Goal: Navigation & Orientation: Find specific page/section

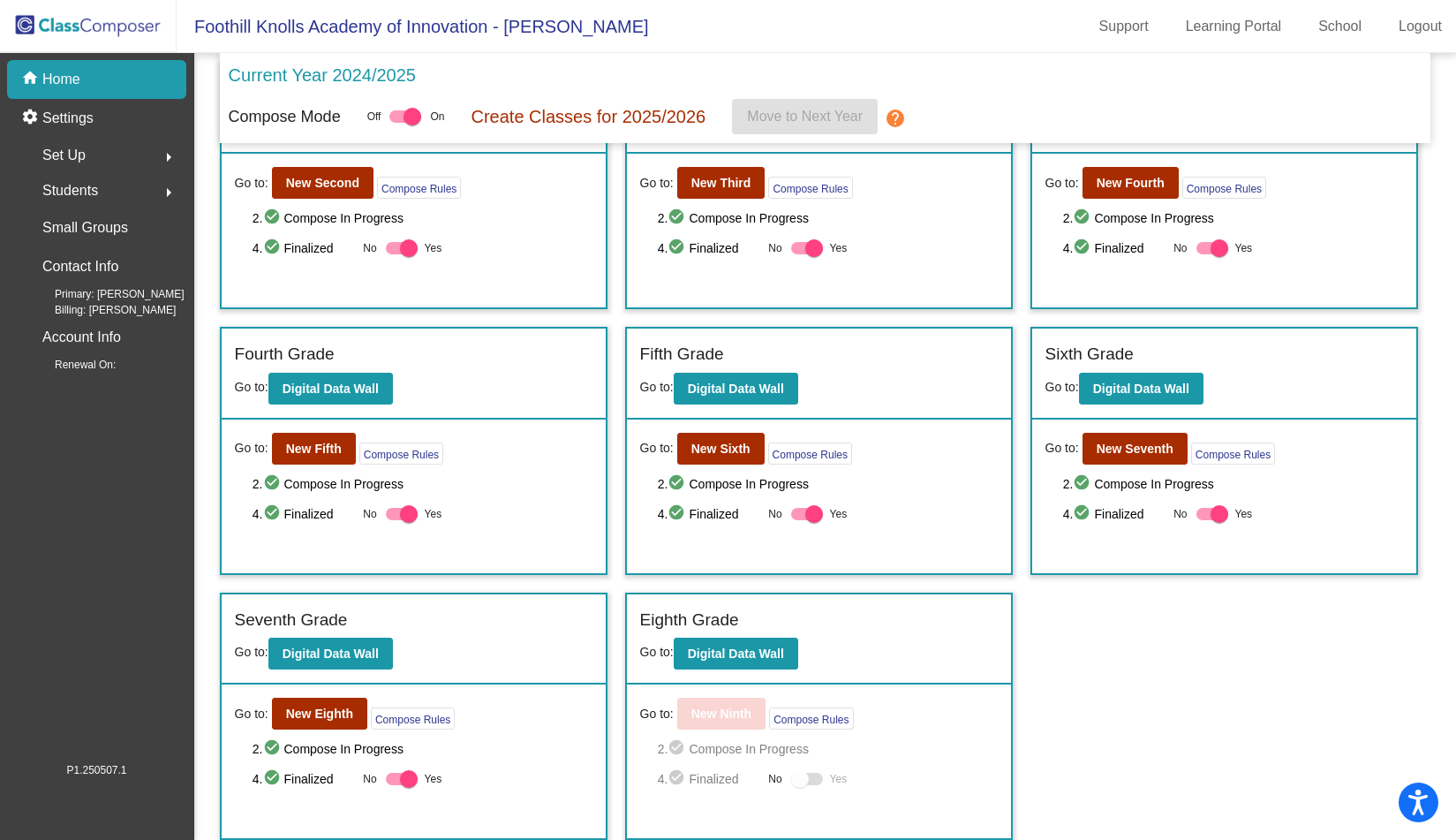
click at [1095, 593] on div "Incoming (New students moving into lowest grade) Go to: Incoming Dashboard Go t…" at bounding box center [825, 317] width 1212 height 1043
click at [761, 655] on b "Digital Data Wall" at bounding box center [735, 653] width 96 height 15
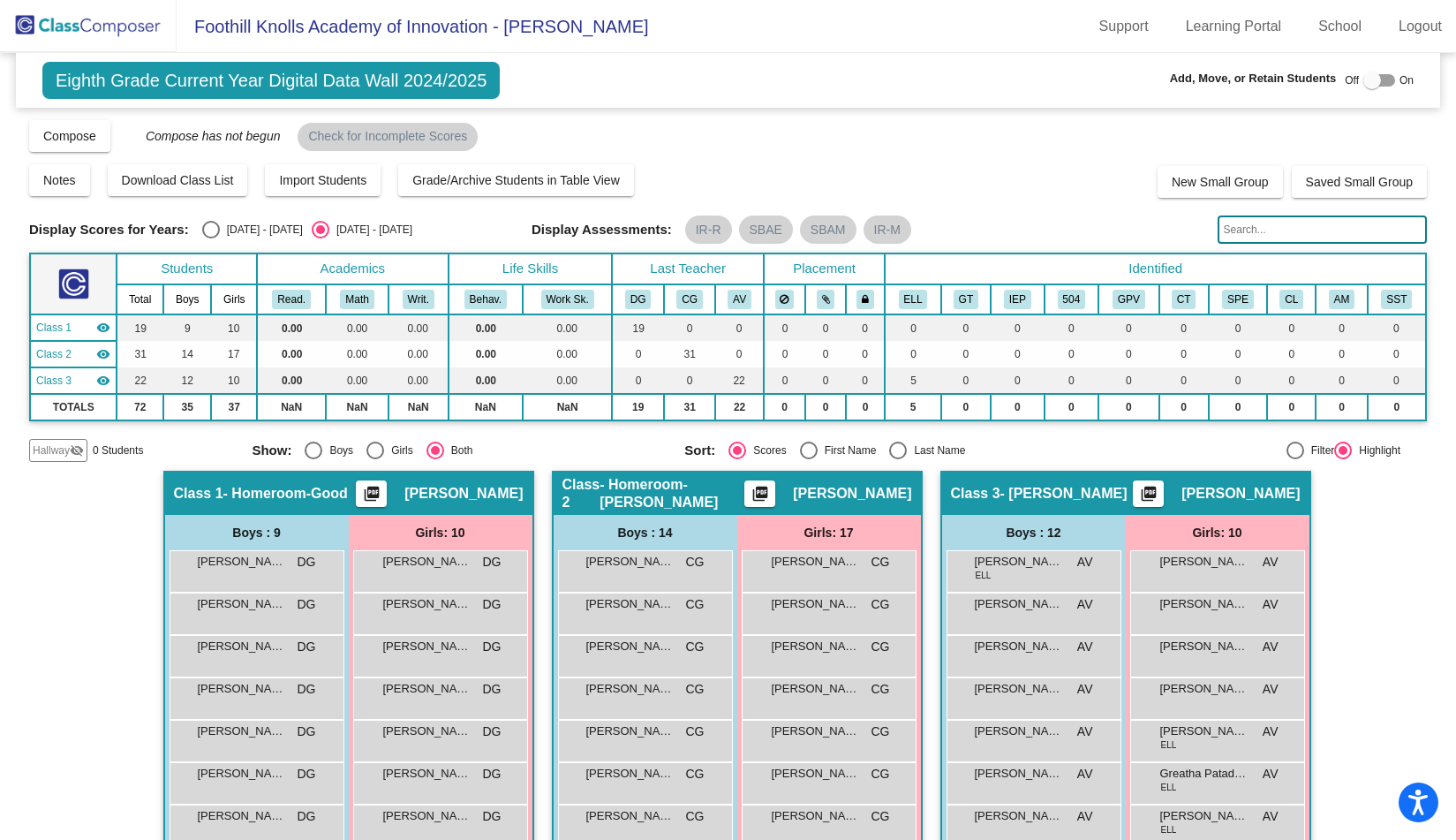
click at [895, 194] on div "Notes Download Class List Import Students Grade/Archive Students in Table View …" at bounding box center [728, 180] width 1398 height 35
click at [89, 26] on img at bounding box center [88, 26] width 176 height 52
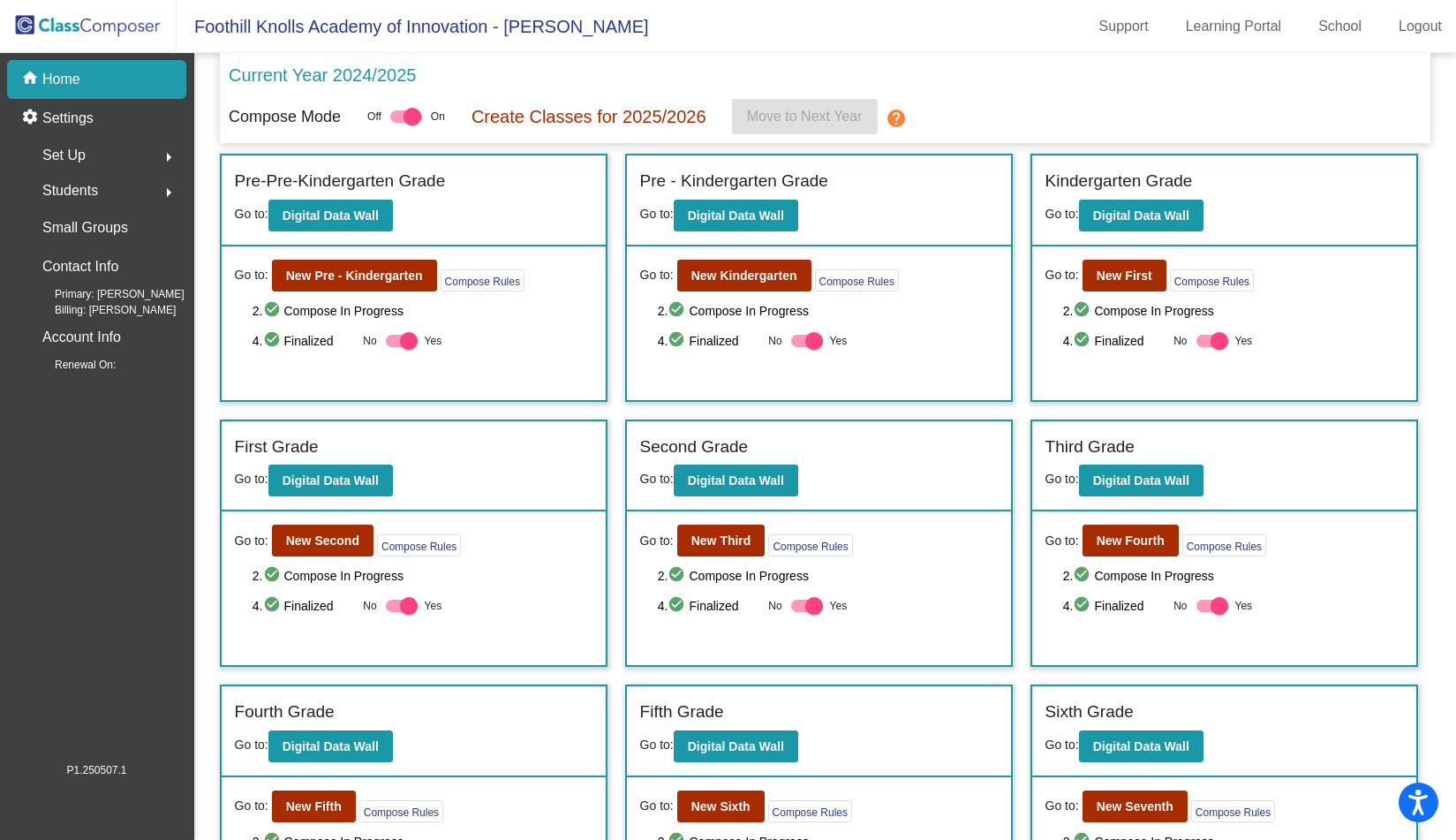
scroll to position [358, 0]
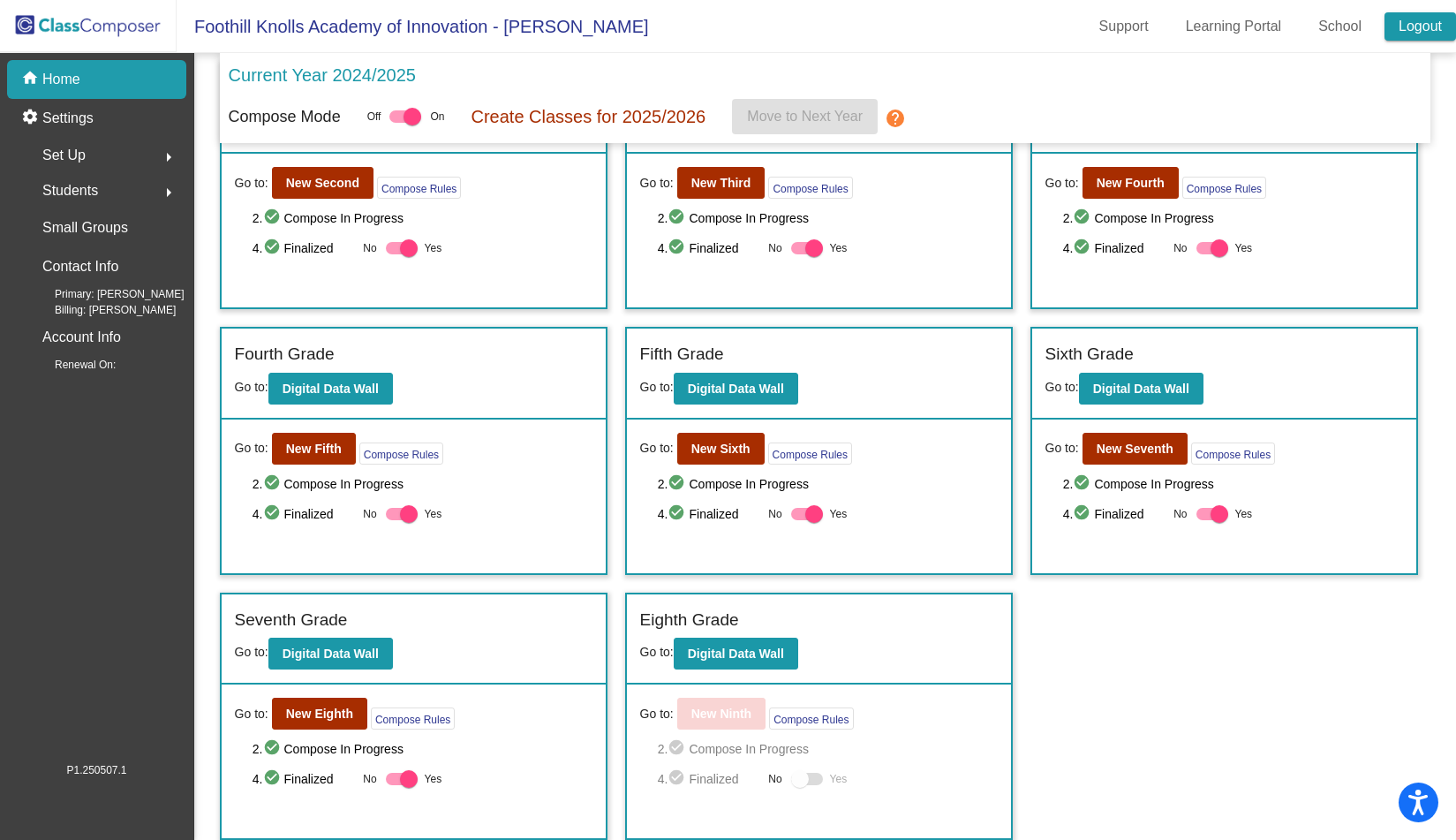
click at [1438, 22] on link "Logout" at bounding box center [1420, 26] width 72 height 28
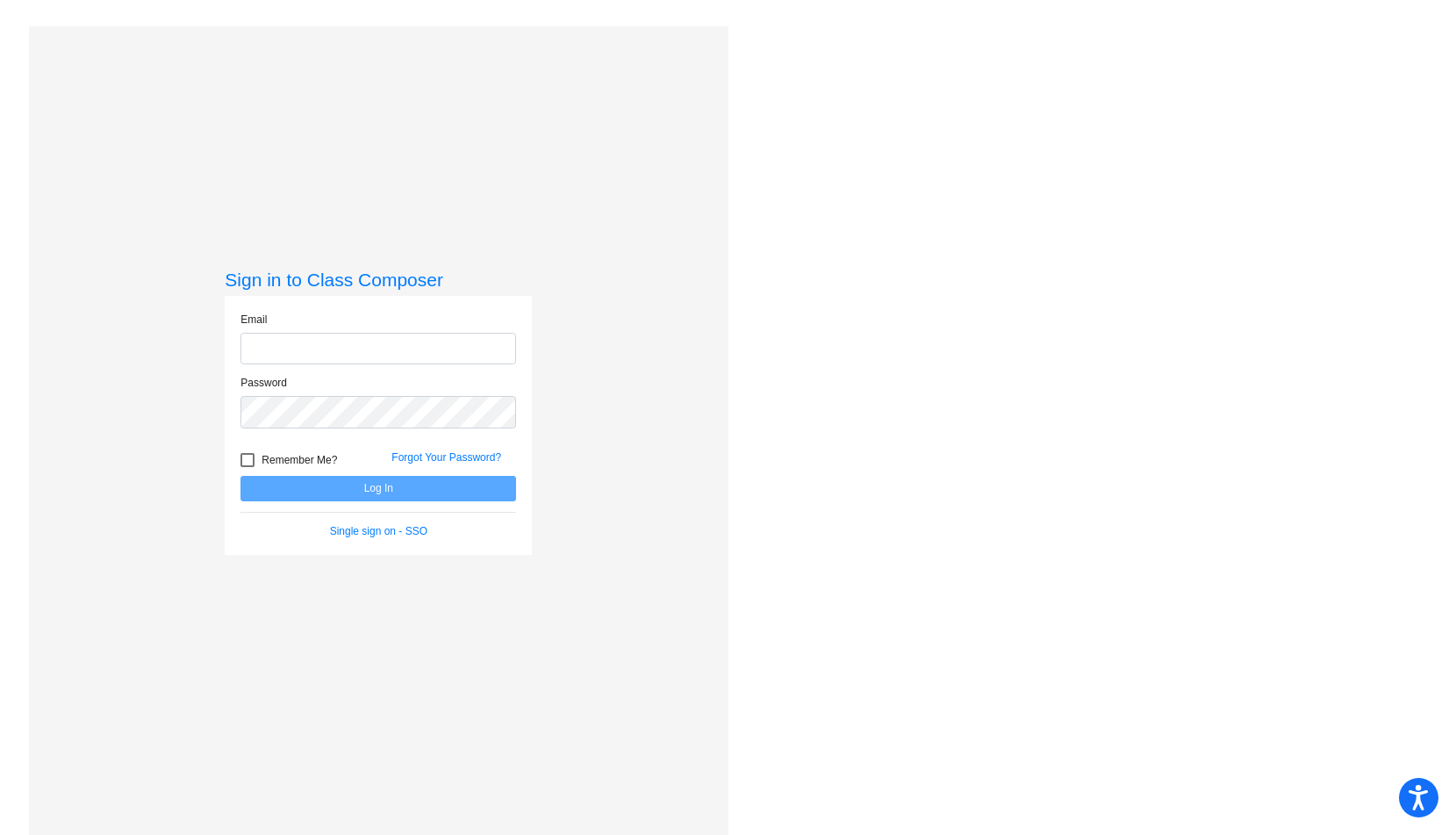
type input "[EMAIL_ADDRESS][DOMAIN_NAME]"
